Goal: Task Accomplishment & Management: Manage account settings

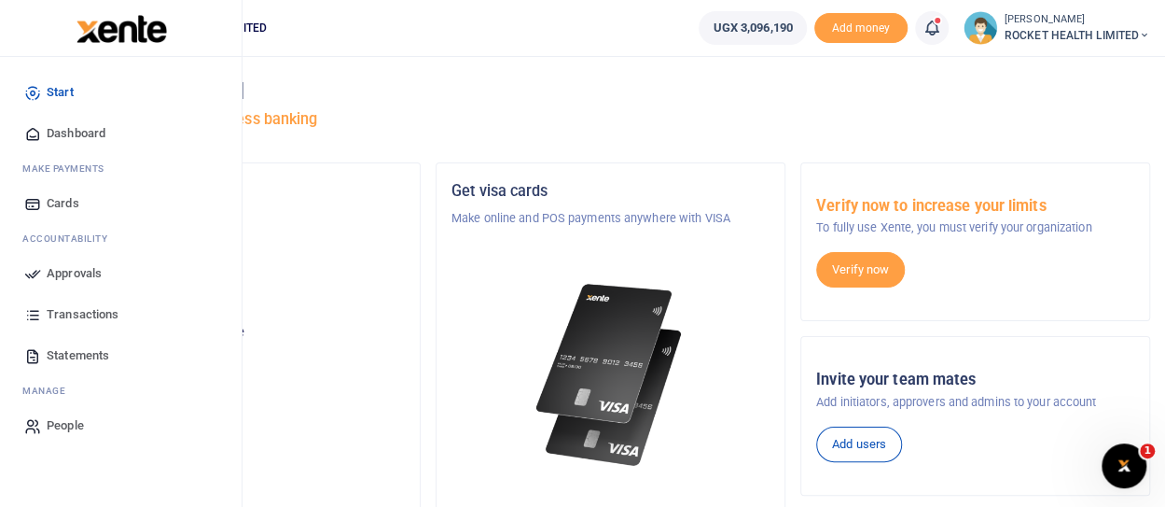
click at [78, 276] on span "Approvals" at bounding box center [74, 273] width 55 height 19
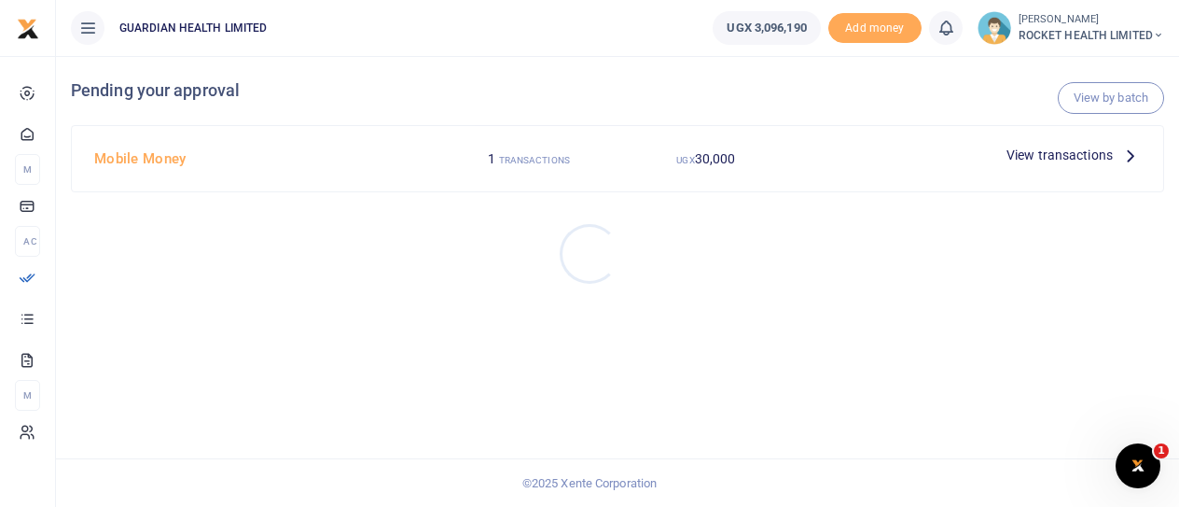
click at [795, 132] on div at bounding box center [589, 253] width 1179 height 507
click at [1099, 146] on span "View transactions" at bounding box center [1060, 155] width 106 height 21
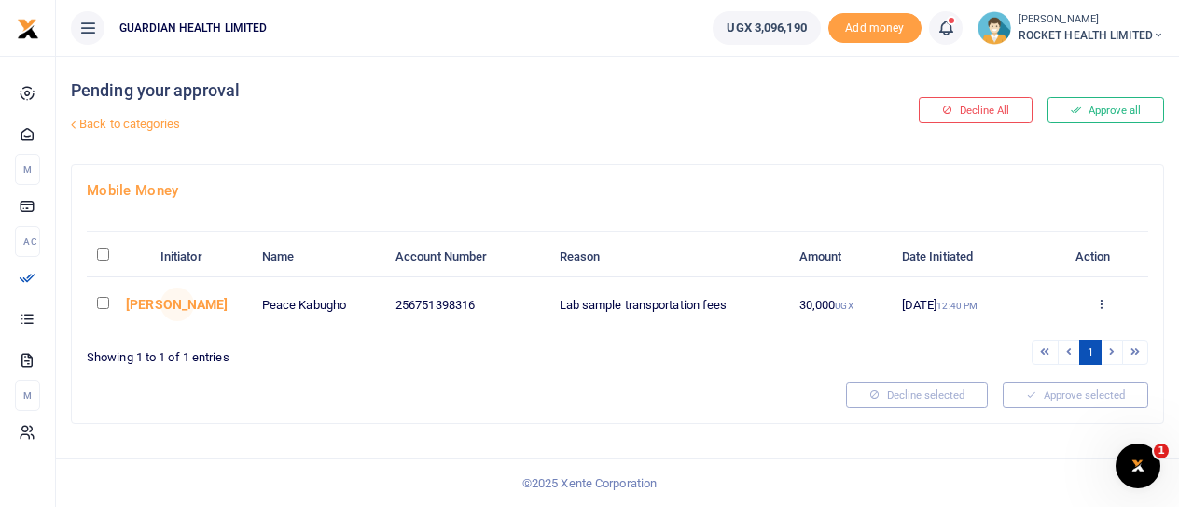
click at [99, 293] on td at bounding box center [118, 304] width 63 height 54
drag, startPoint x: 104, startPoint y: 299, endPoint x: 114, endPoint y: 302, distance: 9.7
click at [106, 300] on input "checkbox" at bounding box center [103, 303] width 12 height 12
checkbox input "true"
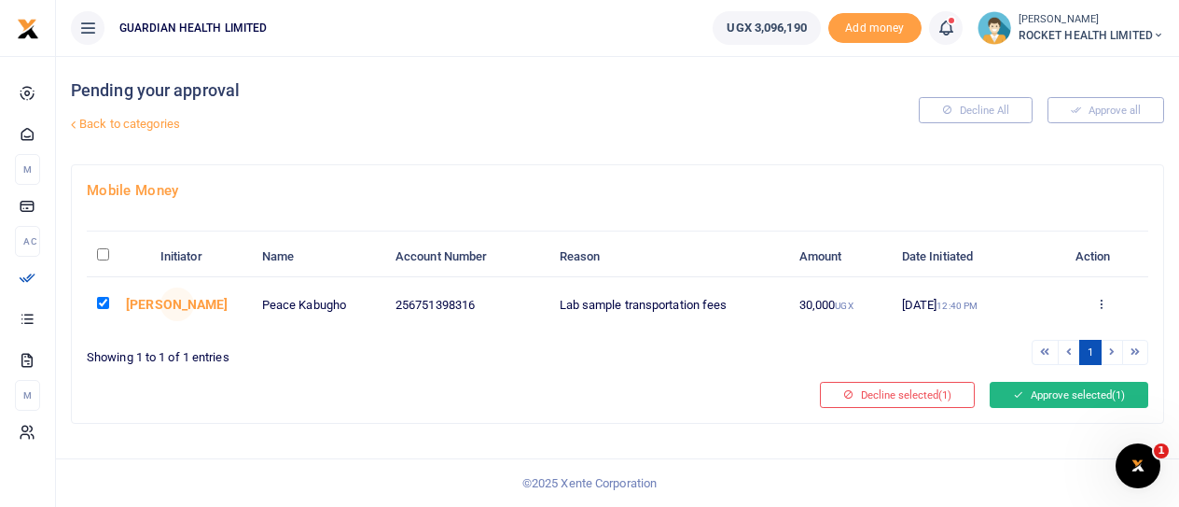
click at [1060, 402] on div "Mobile Money Initiator Name Account Number Reason Amount Date Initiated Action …" at bounding box center [618, 293] width 1092 height 257
click at [1066, 393] on button "Approve selected (1)" at bounding box center [1069, 395] width 159 height 26
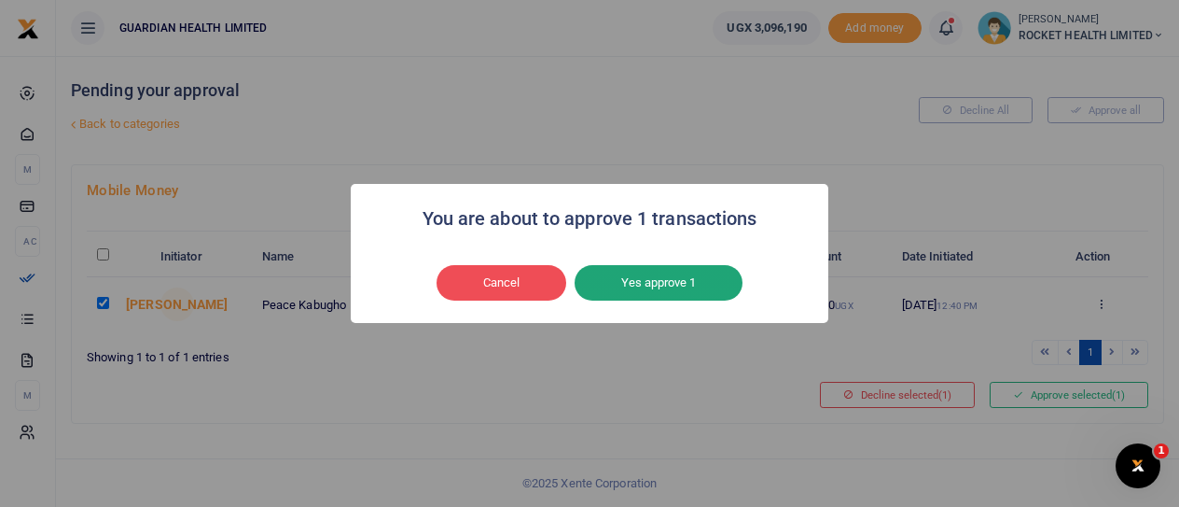
click at [634, 280] on button "Yes approve 1" at bounding box center [659, 282] width 168 height 35
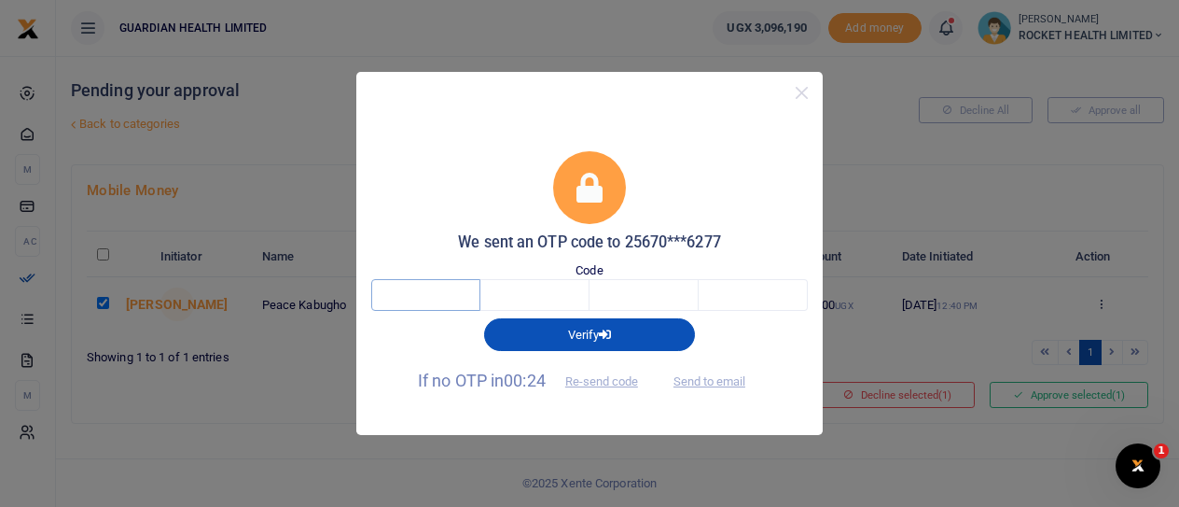
click at [435, 305] on input "text" at bounding box center [425, 295] width 109 height 32
click at [435, 299] on input "text" at bounding box center [425, 295] width 109 height 32
type input "6"
type input "2"
type input "5"
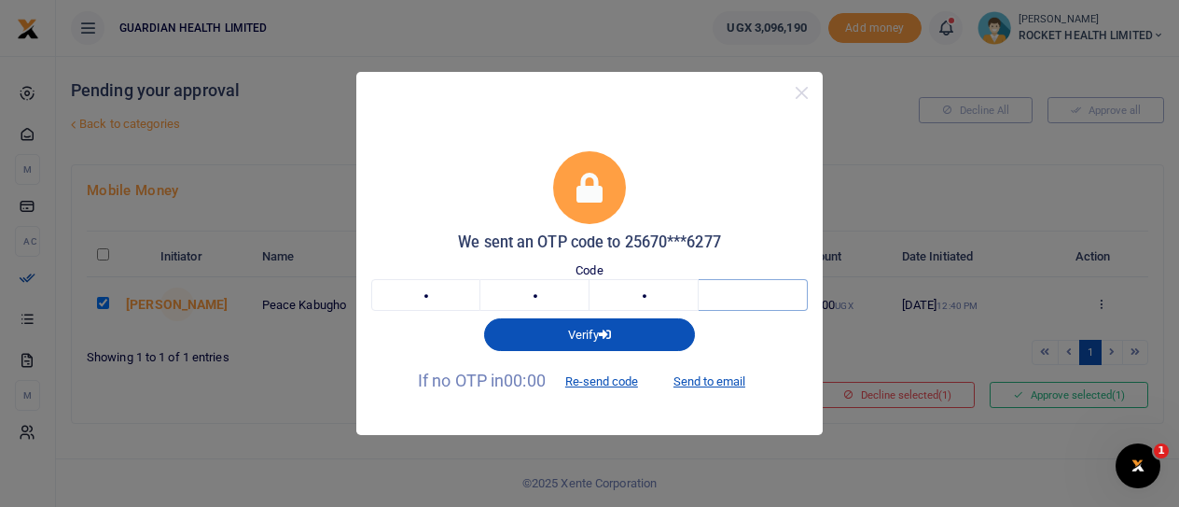
type input "5"
